Goal: Communication & Community: Answer question/provide support

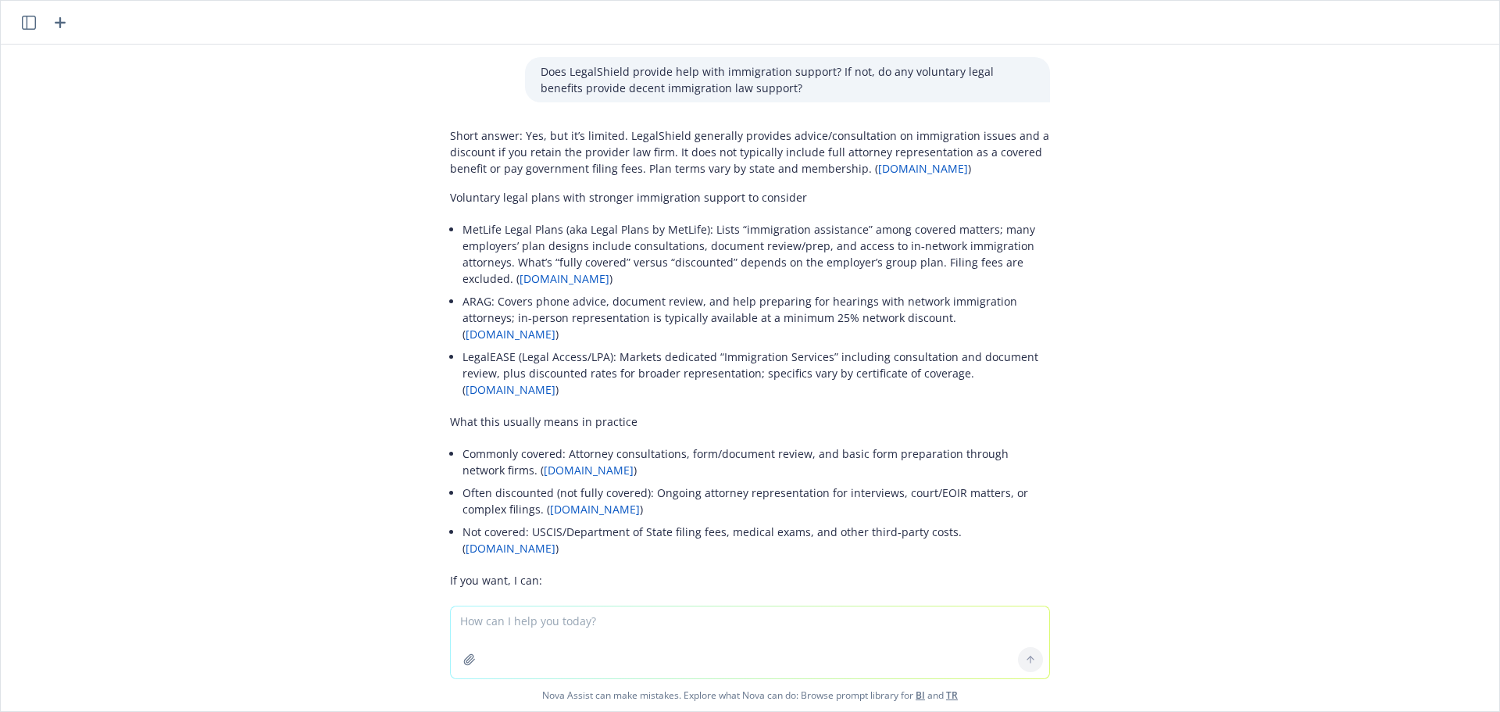
scroll to position [5024, 0]
